Goal: Navigation & Orientation: Find specific page/section

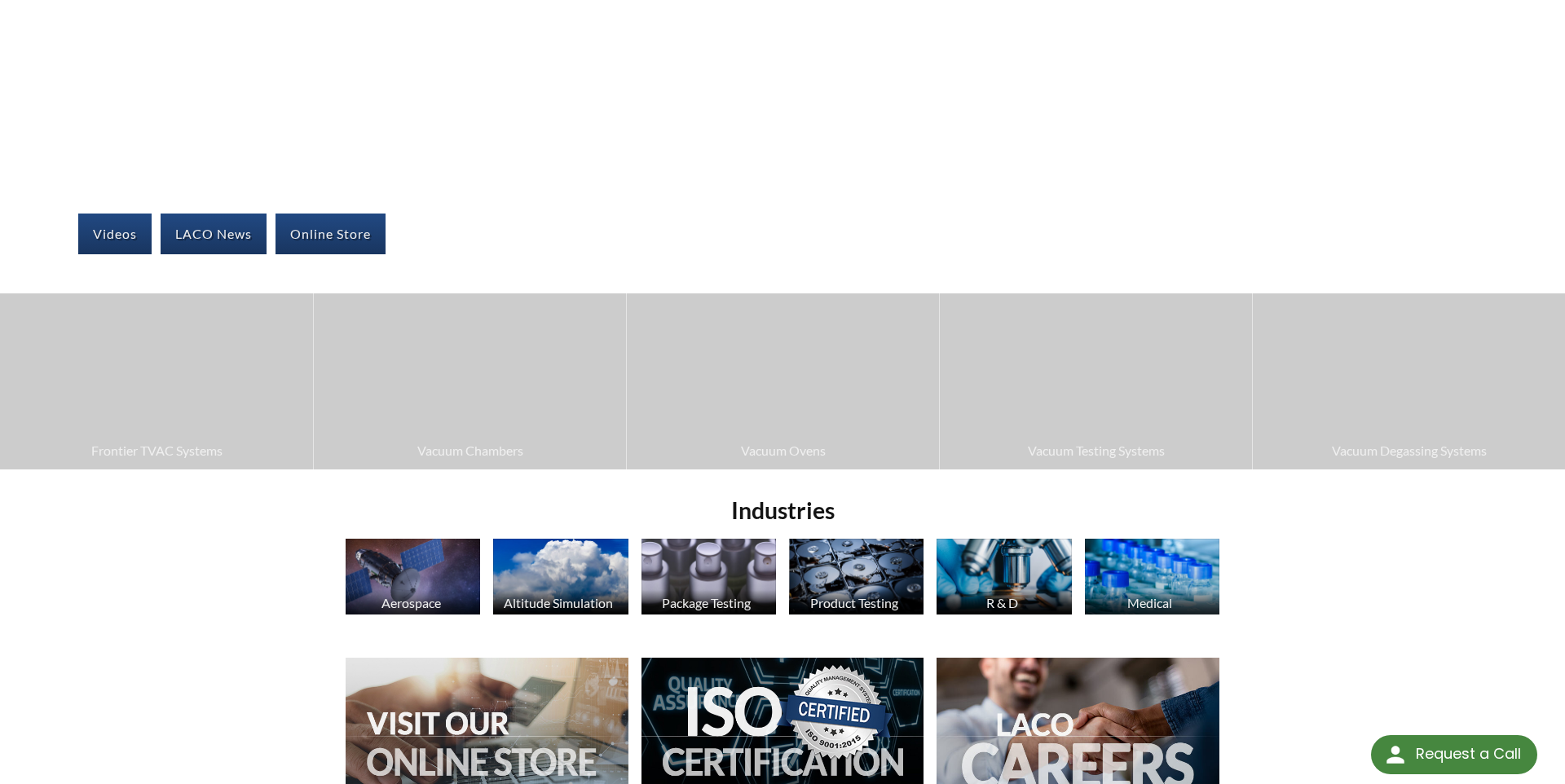
scroll to position [572, 0]
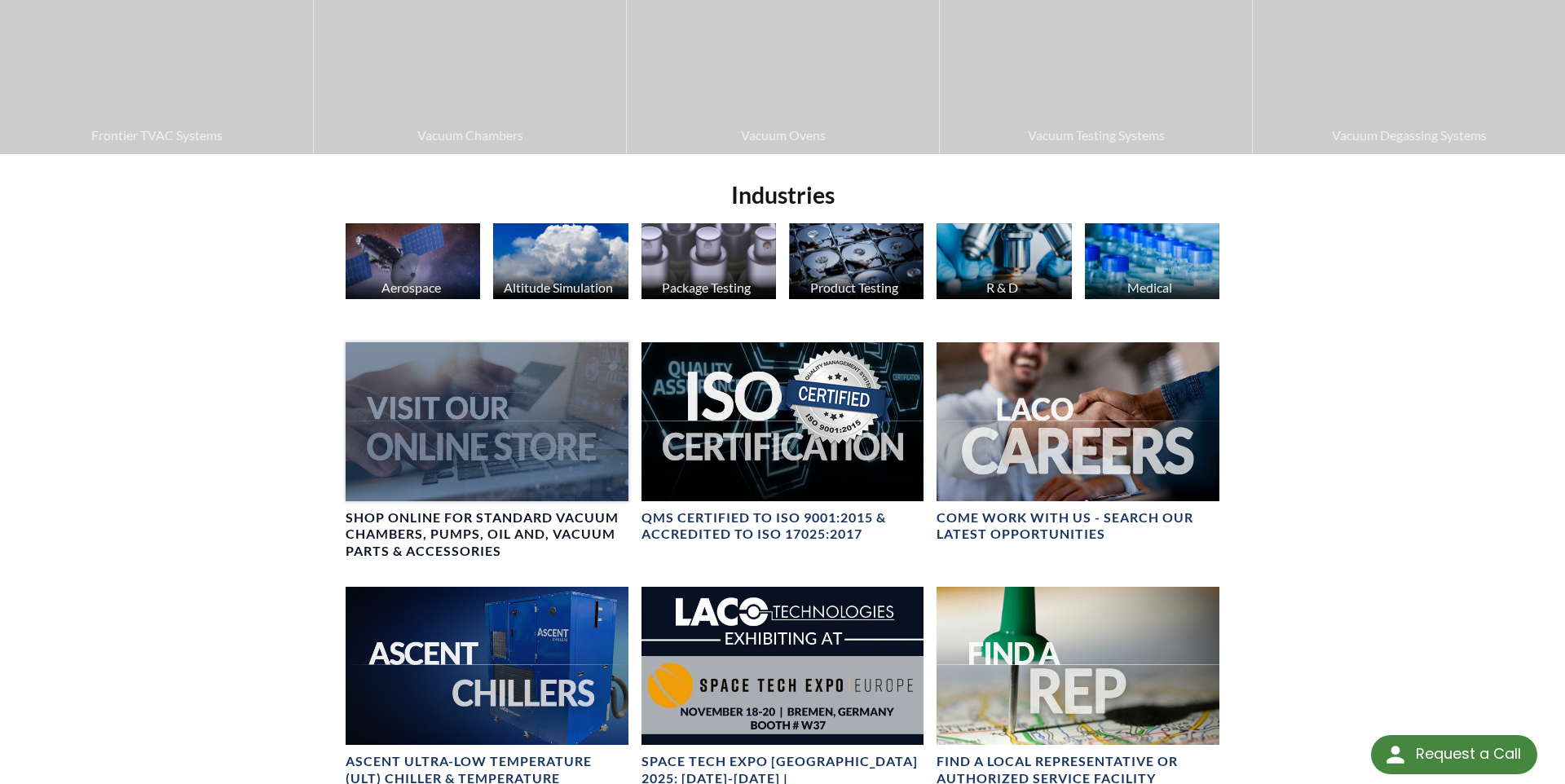
click at [498, 436] on div at bounding box center [486, 422] width 282 height 159
